Goal: Check status: Check status

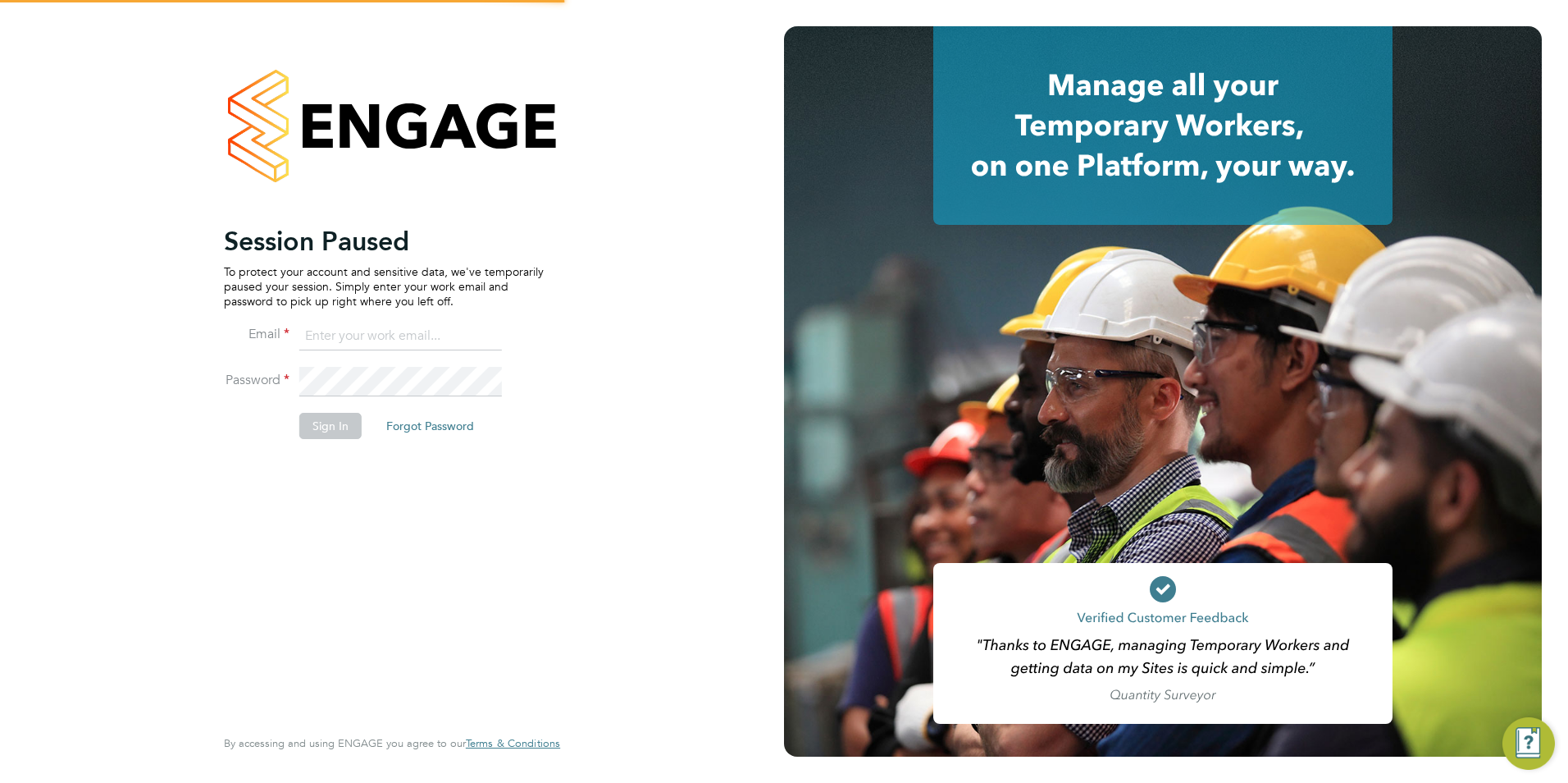
type input "chloe@18rec.com"
click at [333, 435] on button "Sign In" at bounding box center [330, 425] width 62 height 26
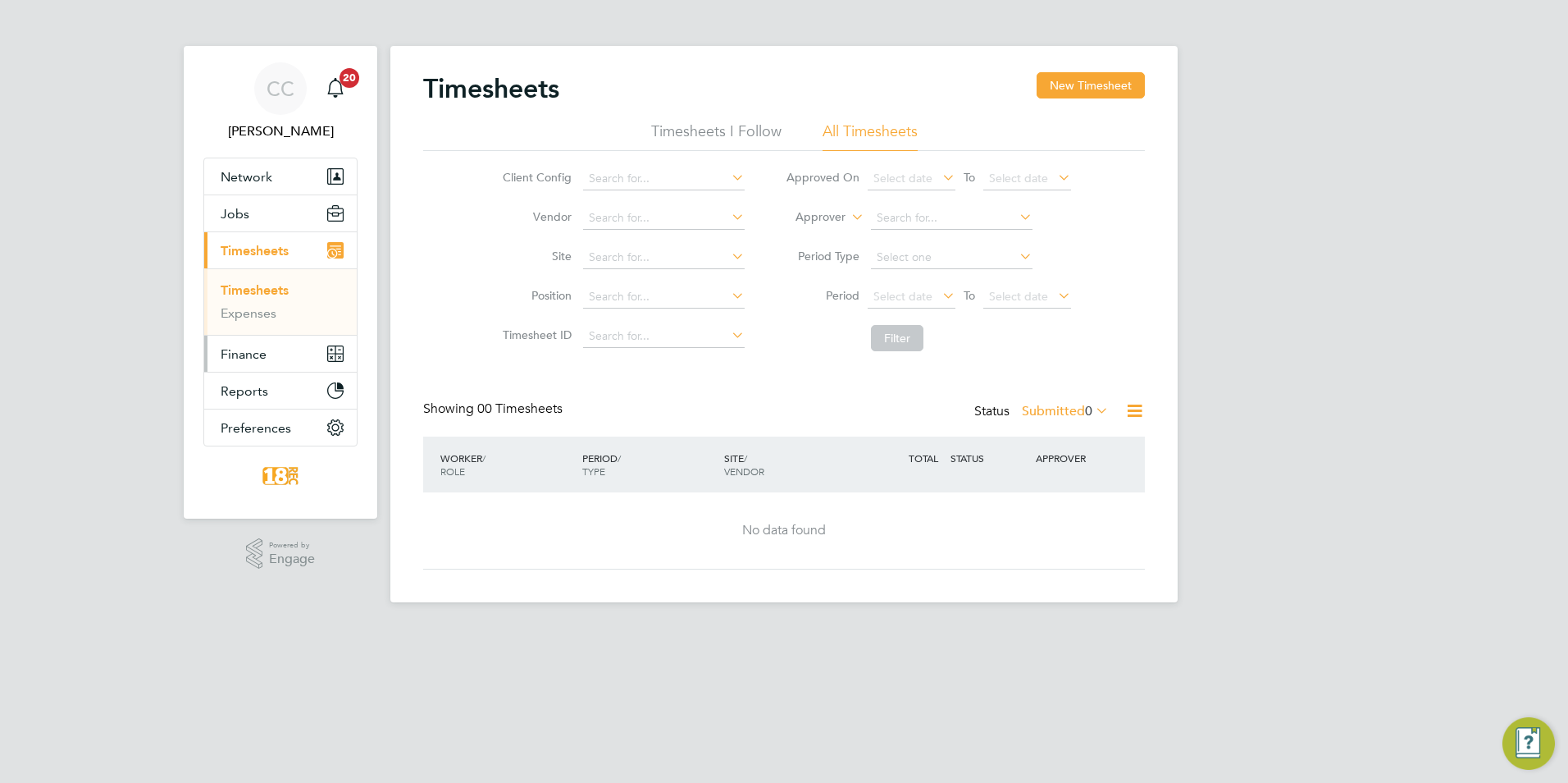
click at [260, 357] on span "Finance" at bounding box center [243, 354] width 46 height 15
click at [293, 255] on button "Current page: Timesheets" at bounding box center [280, 250] width 153 height 36
click at [1050, 409] on label "Submitted 0" at bounding box center [1065, 411] width 87 height 16
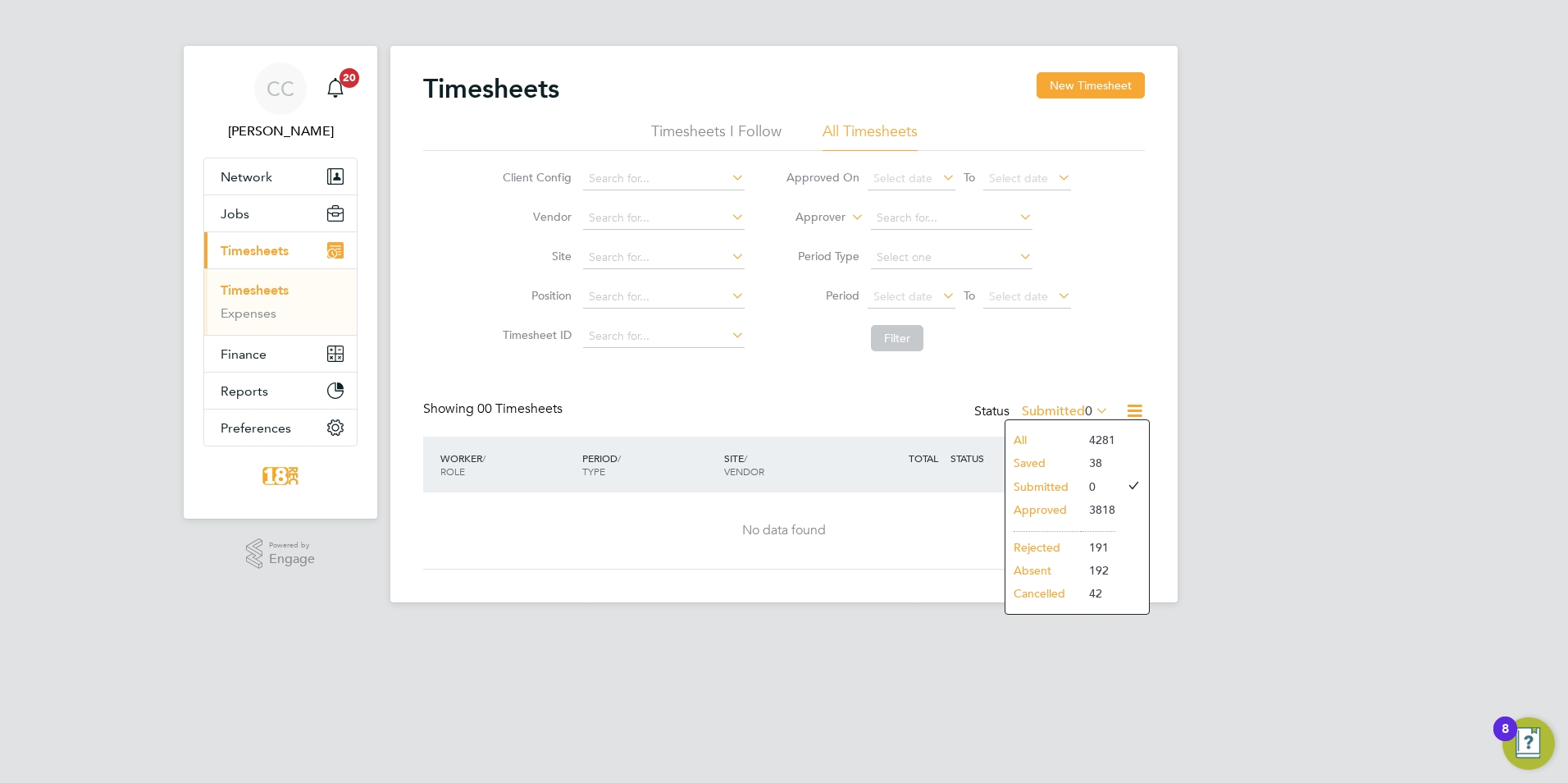
click at [1056, 508] on li "Approved" at bounding box center [1042, 510] width 76 height 23
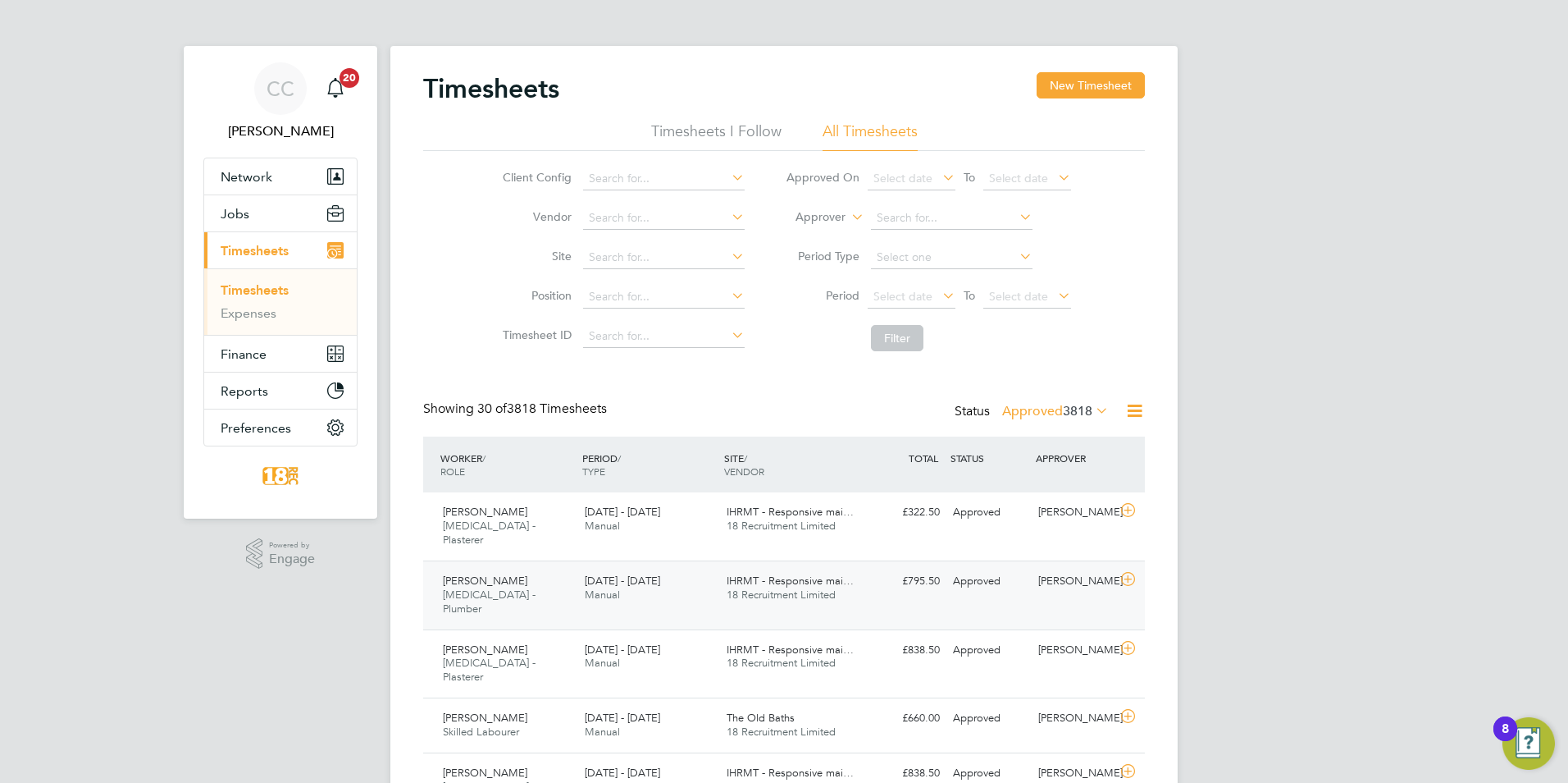
click at [585, 587] on span "Manual" at bounding box center [602, 595] width 36 height 14
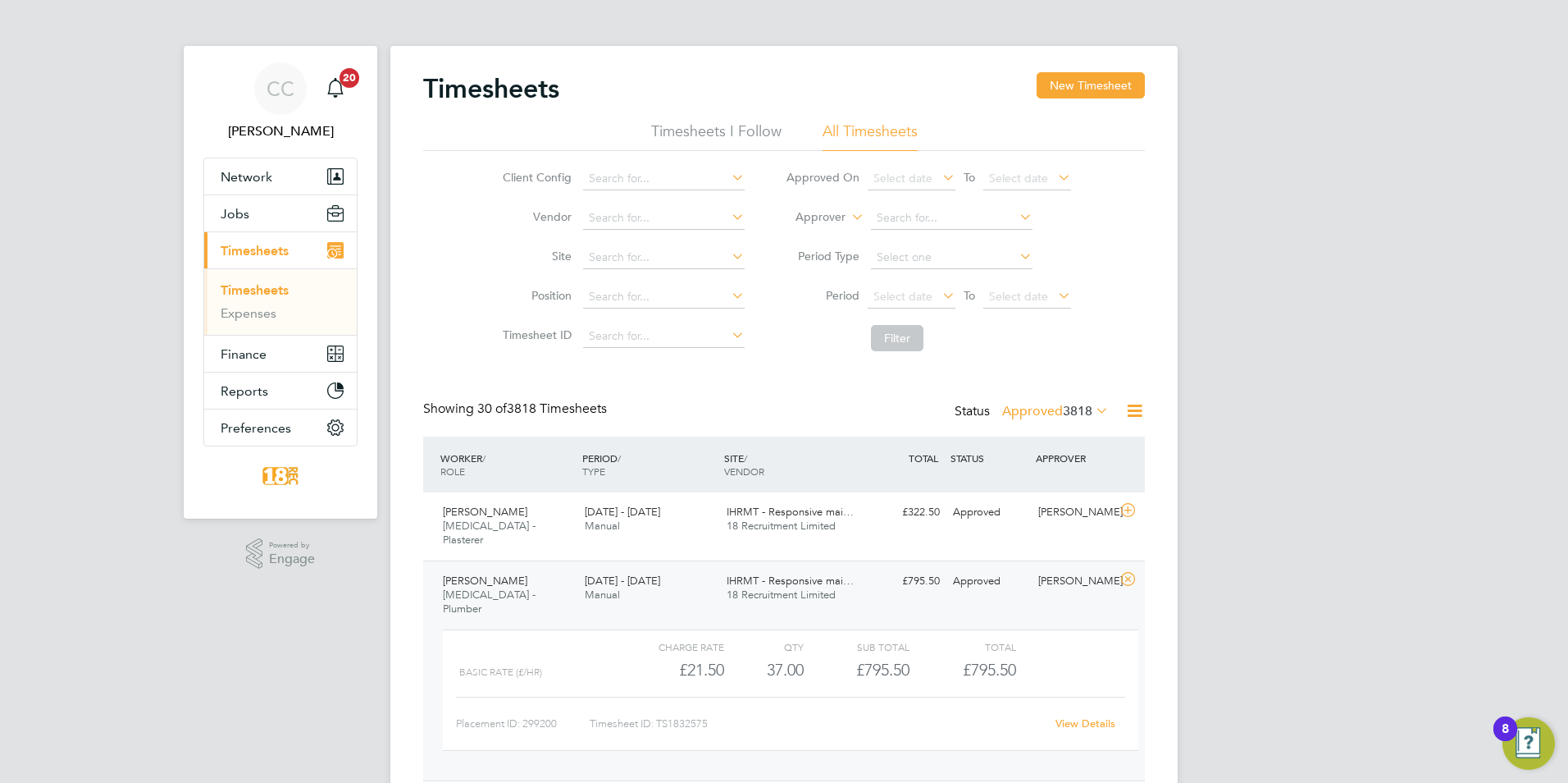
click at [725, 573] on div "IHRMT - Responsive mai… 18 Recruitment Limited" at bounding box center [791, 588] width 142 height 41
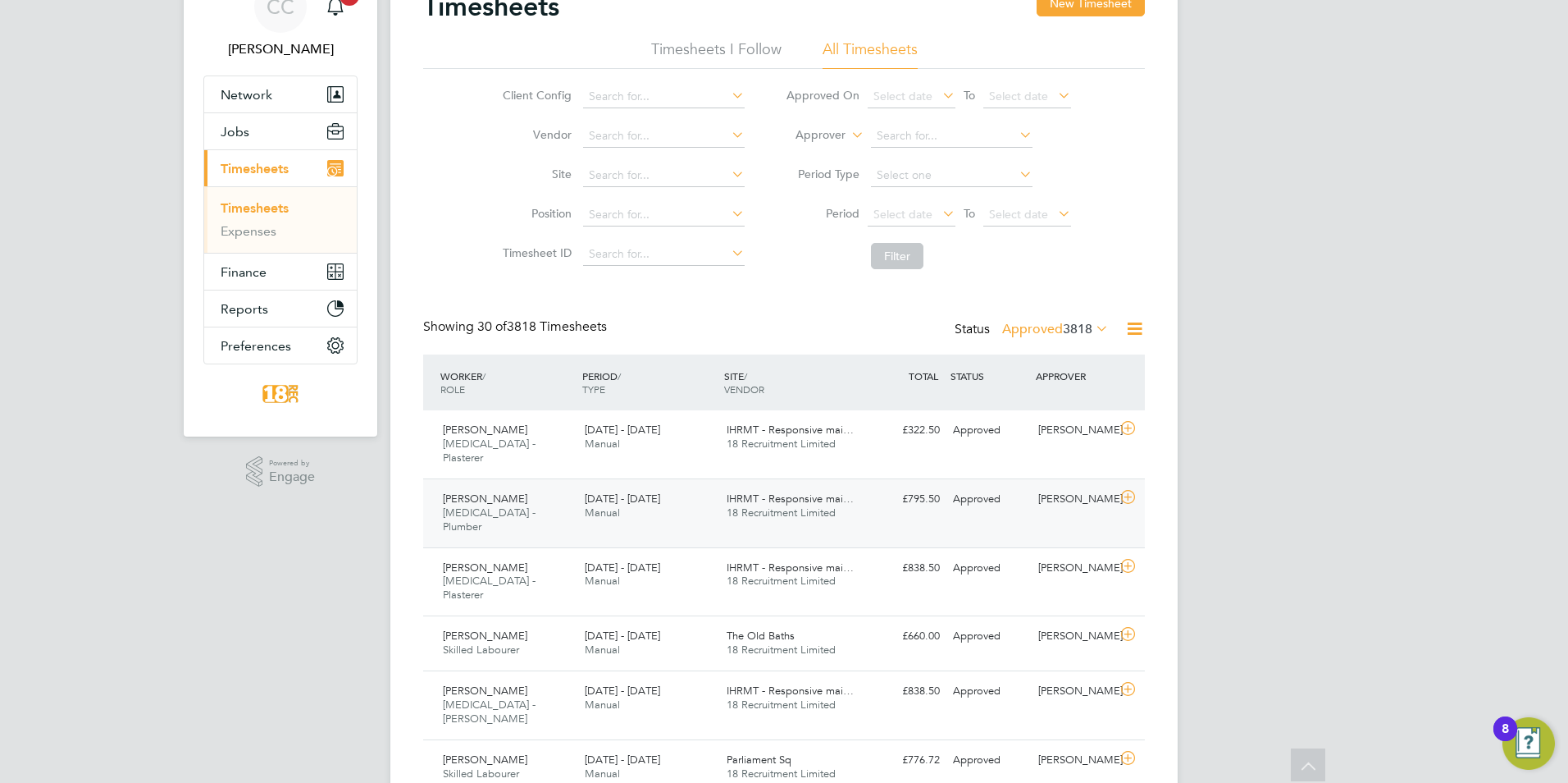
click at [938, 500] on div "[PERSON_NAME] [MEDICAL_DATA] - Plumber [DATE] - [DATE] [DATE] - [DATE] Manual I…" at bounding box center [784, 512] width 722 height 69
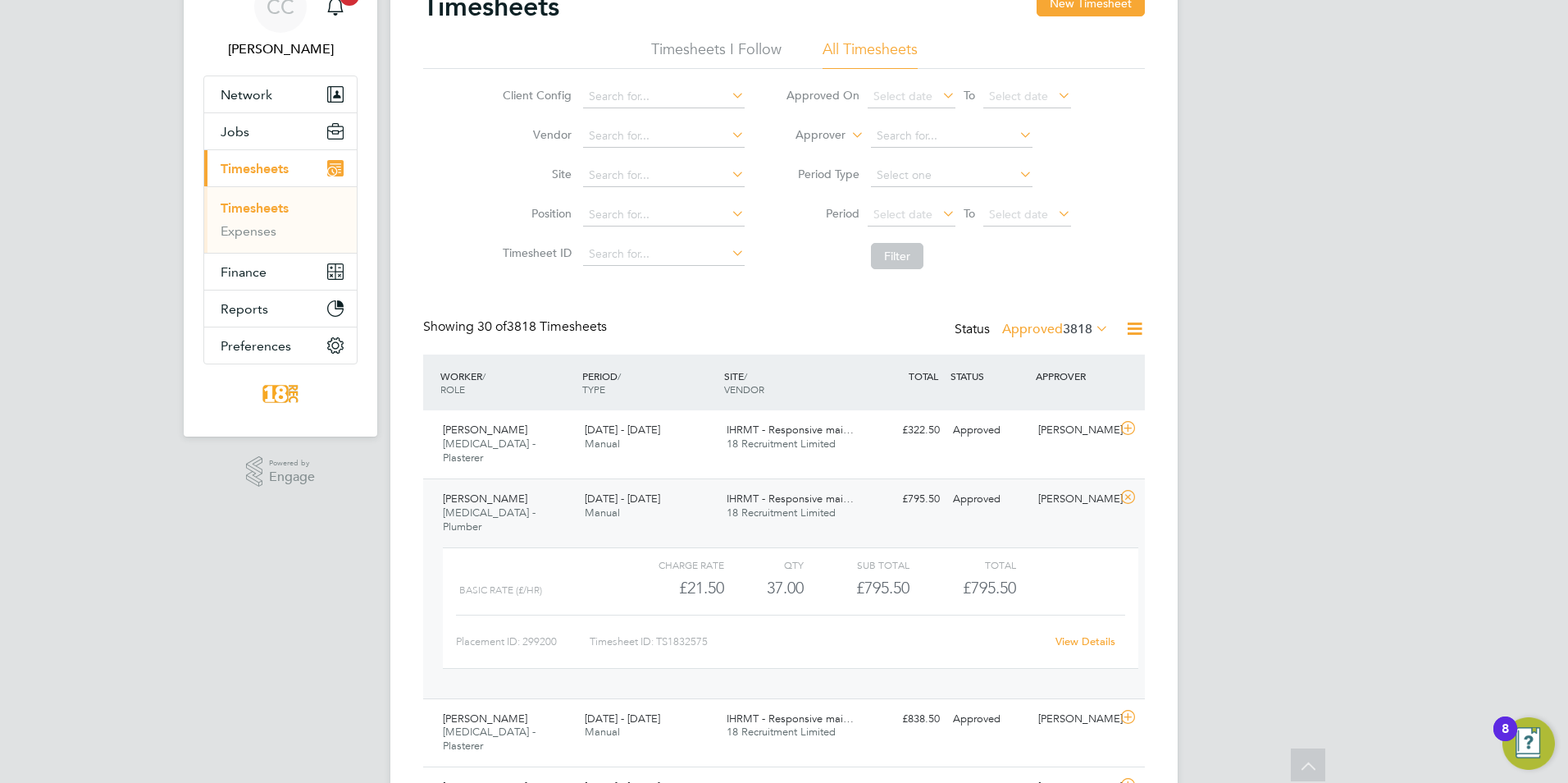
click at [922, 489] on div "£795.50 Approved" at bounding box center [904, 499] width 86 height 27
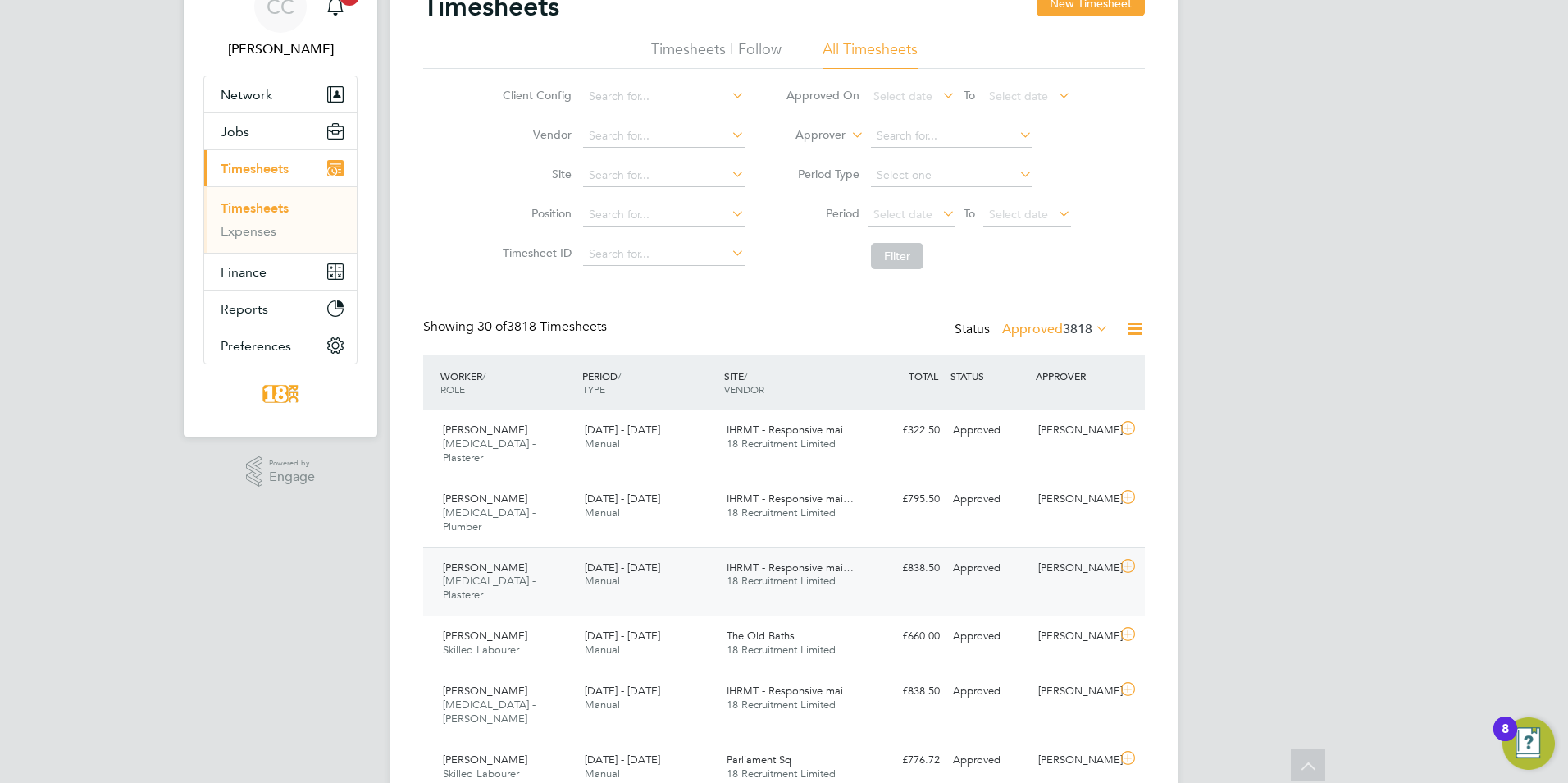
click at [875, 554] on div "£838.50 Approved" at bounding box center [904, 568] width 86 height 27
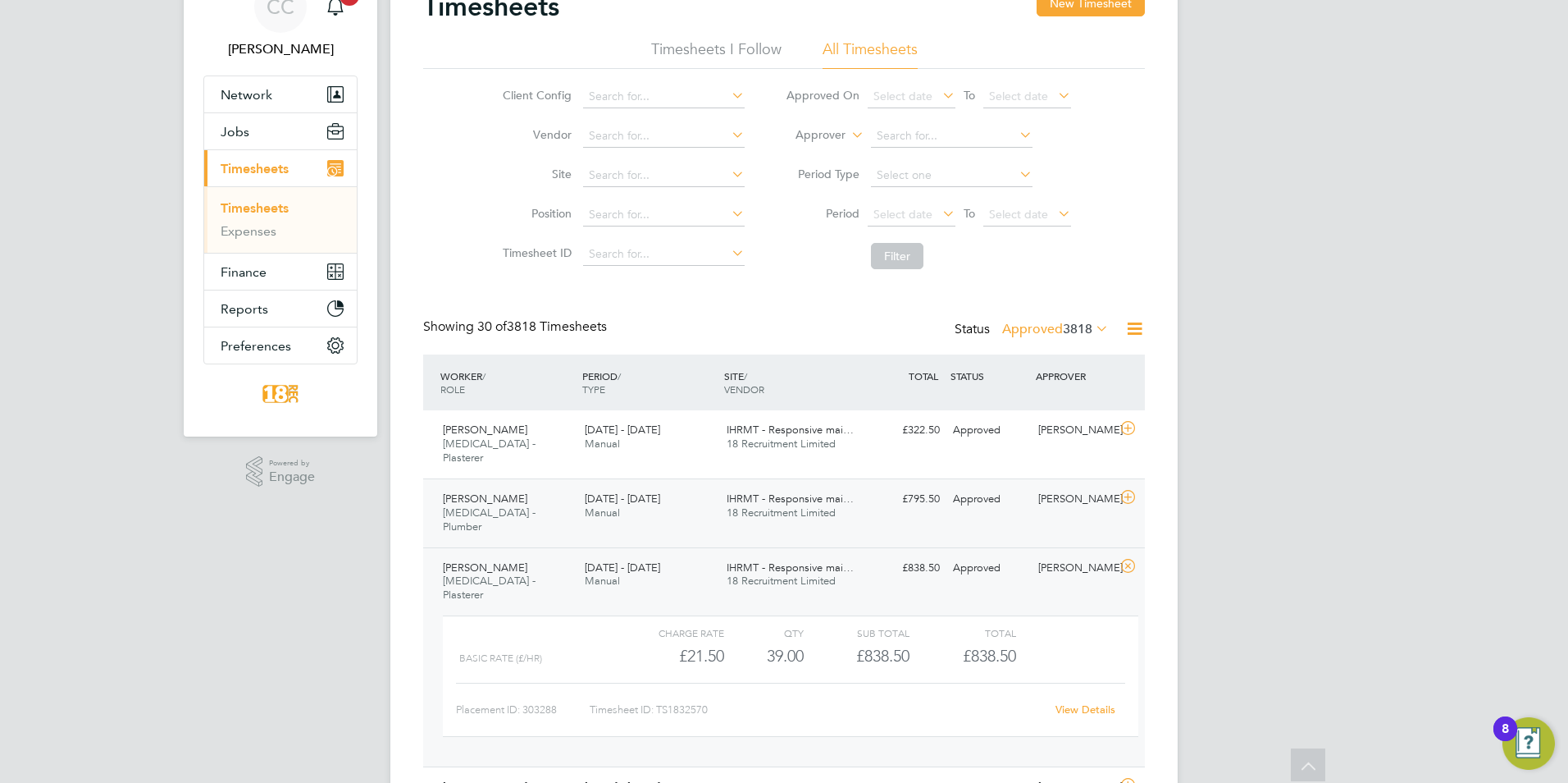
click at [816, 486] on div "IHRMT - Responsive mai… 18 Recruitment Limited" at bounding box center [791, 506] width 142 height 41
